Goal: Find specific page/section: Find specific page/section

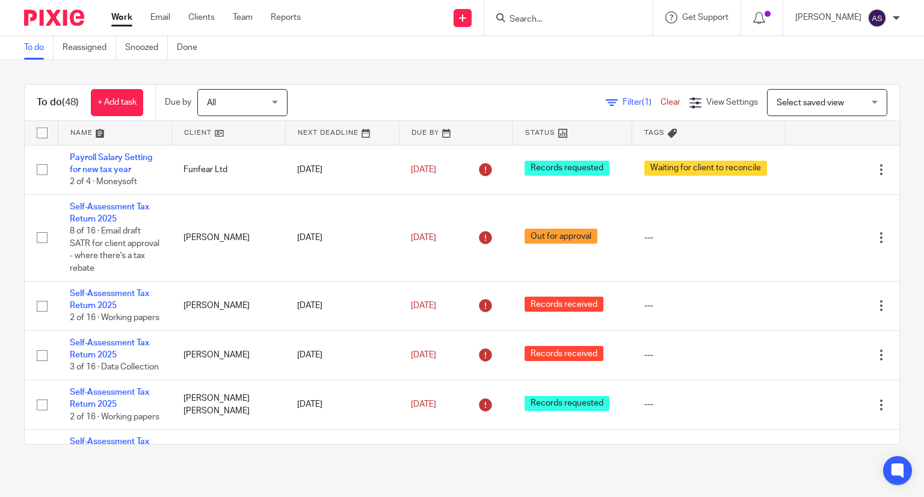
click at [538, 16] on input "Search" at bounding box center [562, 19] width 108 height 11
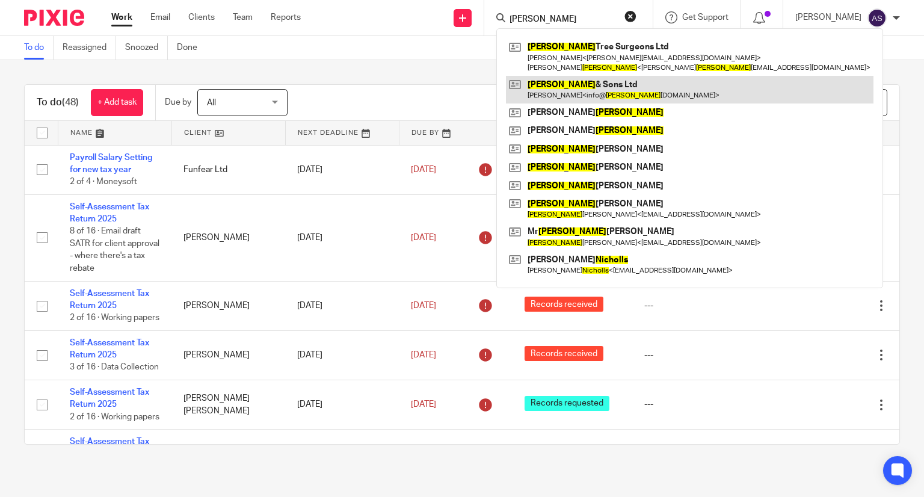
type input "nichols"
click at [612, 92] on link at bounding box center [690, 90] width 368 height 28
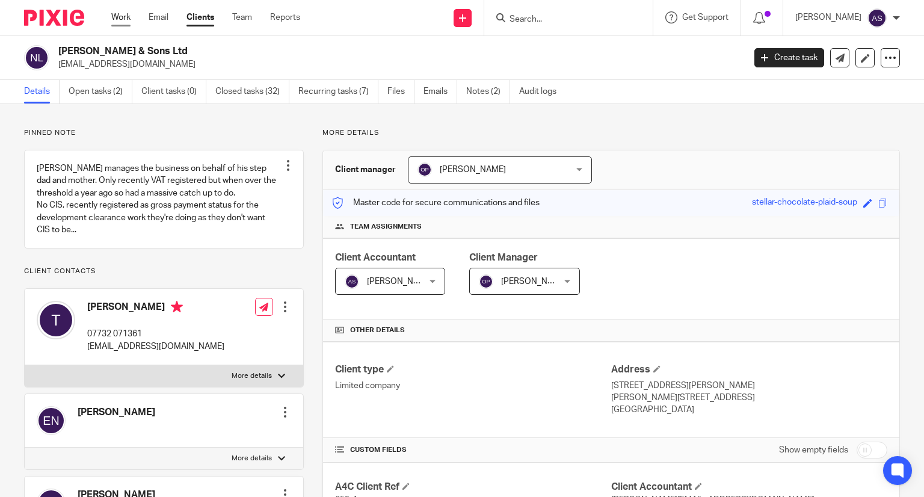
click at [125, 17] on link "Work" at bounding box center [120, 17] width 19 height 12
click at [119, 14] on link "Work" at bounding box center [120, 17] width 19 height 12
drag, startPoint x: 58, startPoint y: 48, endPoint x: 174, endPoint y: 42, distance: 116.3
click at [174, 42] on div "Nichols & Sons Ltd info@nicholsandsons.co.uk Create task Update from Companies …" at bounding box center [462, 58] width 924 height 44
copy h2 "[PERSON_NAME] & Sons Ltd"
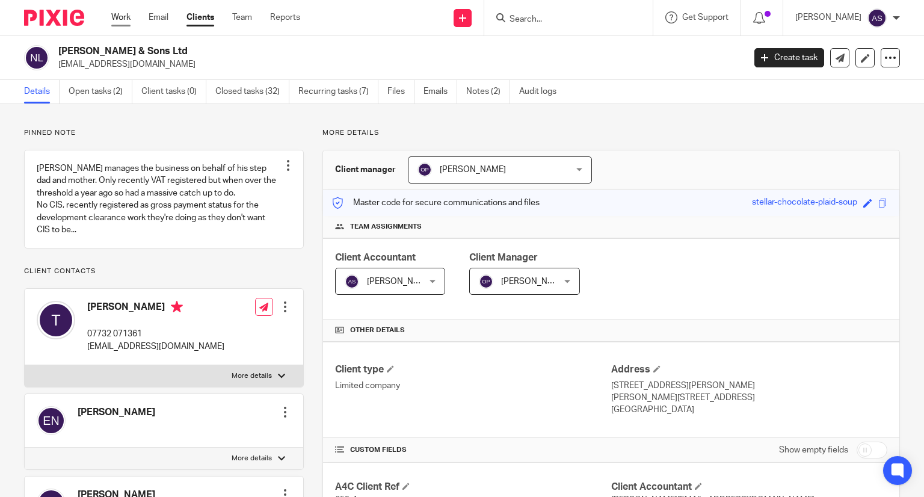
click at [121, 20] on link "Work" at bounding box center [120, 17] width 19 height 12
click at [103, 43] on div "Nichols & Sons Ltd info@nicholsandsons.co.uk Create task Update from Companies …" at bounding box center [462, 58] width 924 height 44
click at [103, 45] on h2 "[PERSON_NAME] & Sons Ltd" at bounding box center [329, 51] width 543 height 13
drag, startPoint x: 59, startPoint y: 50, endPoint x: 179, endPoint y: 53, distance: 120.4
click at [179, 53] on h2 "[PERSON_NAME] & Sons Ltd" at bounding box center [329, 51] width 543 height 13
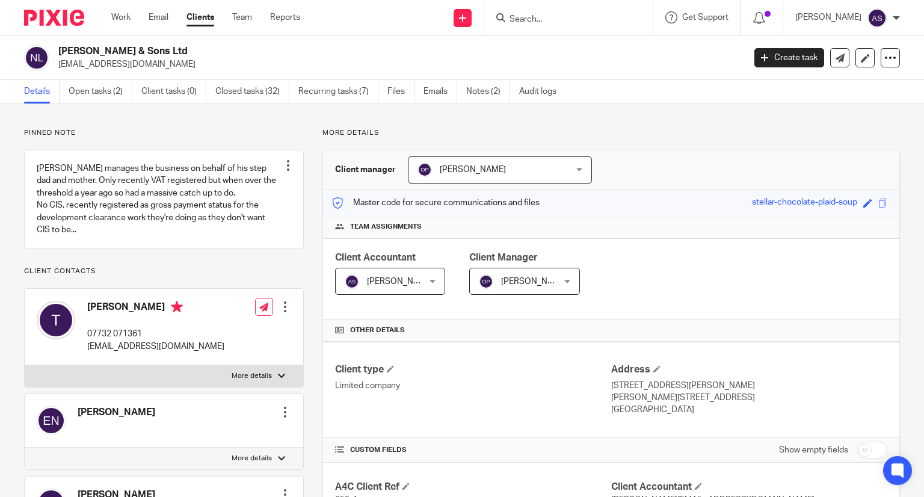
copy h2 "[PERSON_NAME] & Sons Ltd"
click at [128, 51] on h2 "[PERSON_NAME] & Sons Ltd" at bounding box center [329, 51] width 543 height 13
drag, startPoint x: 58, startPoint y: 49, endPoint x: 155, endPoint y: 39, distance: 97.3
click at [155, 39] on div "Nichols & Sons Ltd info@nicholsandsons.co.uk Create task Update from Companies …" at bounding box center [462, 58] width 924 height 44
copy h2 "[PERSON_NAME] & Sons Ltd"
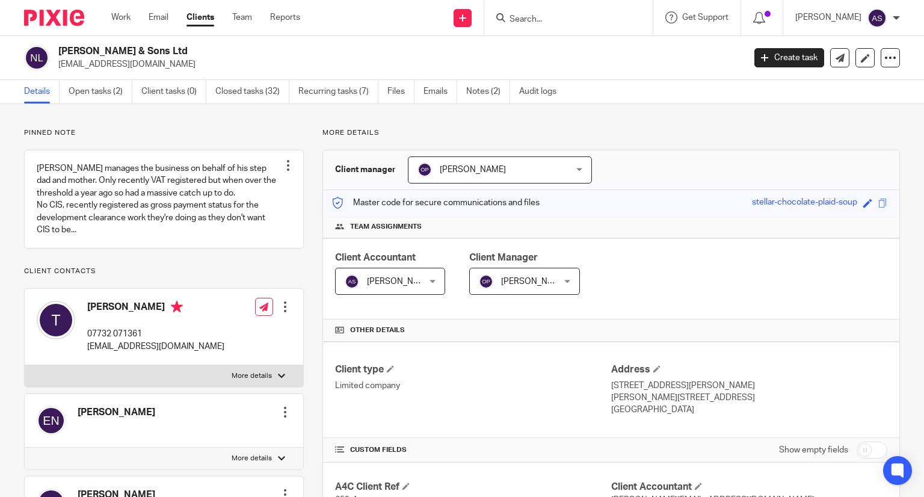
click at [114, 50] on h2 "[PERSON_NAME] & Sons Ltd" at bounding box center [329, 51] width 543 height 13
drag, startPoint x: 61, startPoint y: 46, endPoint x: 135, endPoint y: 48, distance: 74.6
click at [135, 48] on h2 "[PERSON_NAME] & Sons Ltd" at bounding box center [329, 51] width 543 height 13
click at [134, 51] on h2 "[PERSON_NAME] & Sons Ltd" at bounding box center [329, 51] width 543 height 13
drag, startPoint x: 59, startPoint y: 49, endPoint x: 156, endPoint y: 49, distance: 96.9
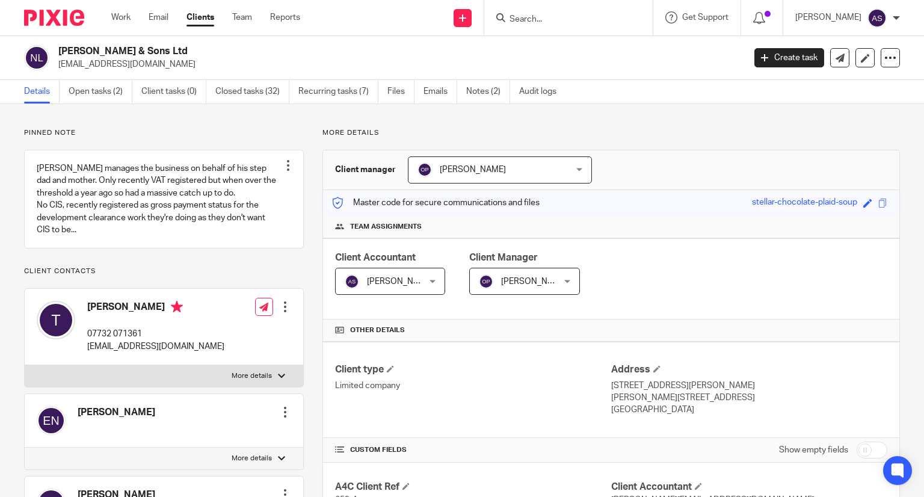
click at [159, 49] on h2 "[PERSON_NAME] & Sons Ltd" at bounding box center [329, 51] width 543 height 13
copy h2 "[PERSON_NAME] & Sons Ltd"
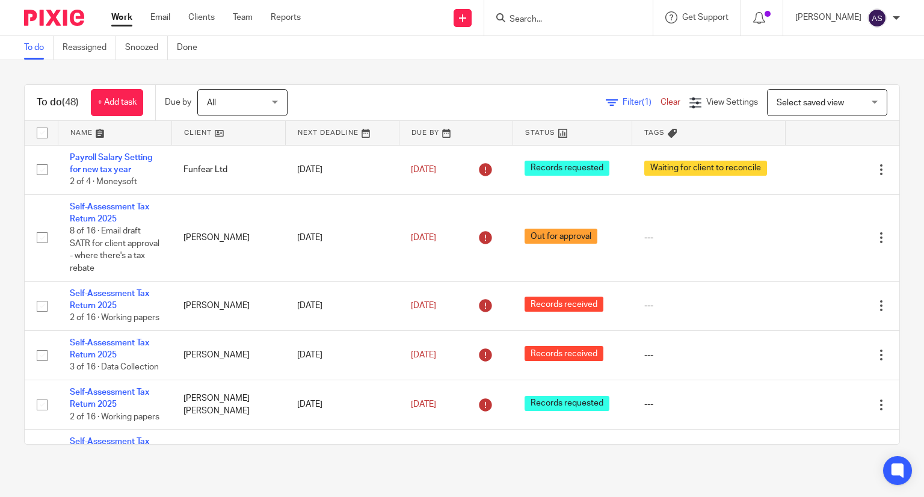
click at [542, 21] on input "Search" at bounding box center [562, 19] width 108 height 11
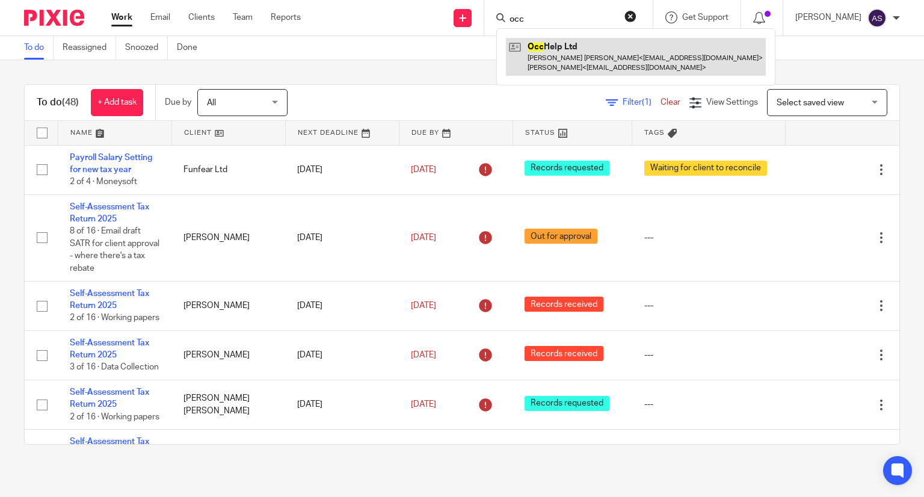
type input "occ"
click at [593, 46] on link at bounding box center [636, 56] width 260 height 37
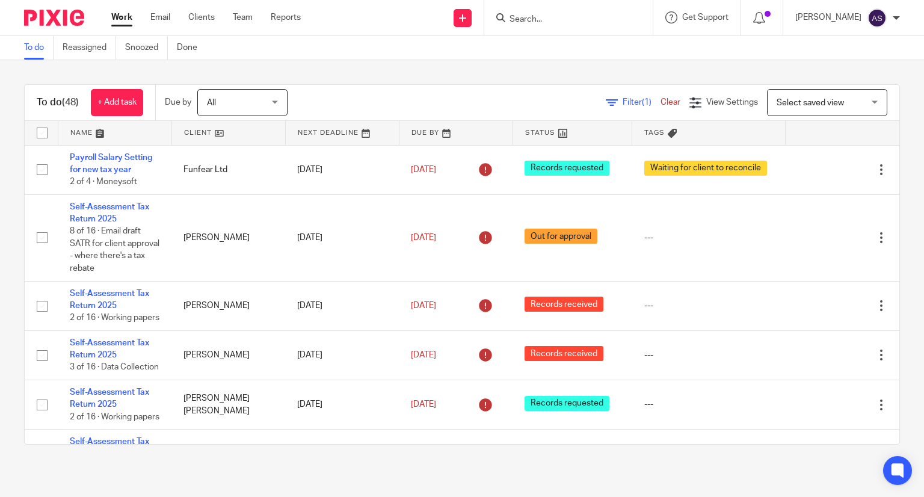
click at [534, 17] on input "Search" at bounding box center [562, 19] width 108 height 11
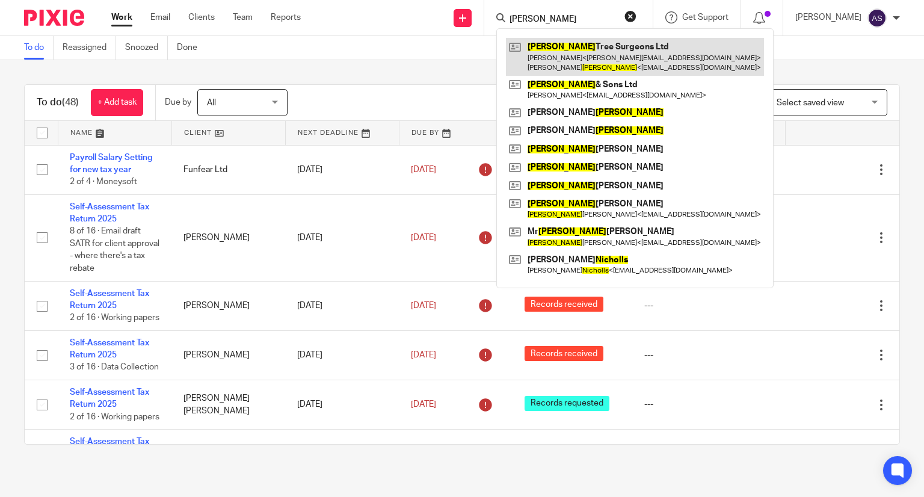
type input "nichols"
click at [615, 64] on link at bounding box center [635, 56] width 258 height 37
